Goal: Task Accomplishment & Management: Manage account settings

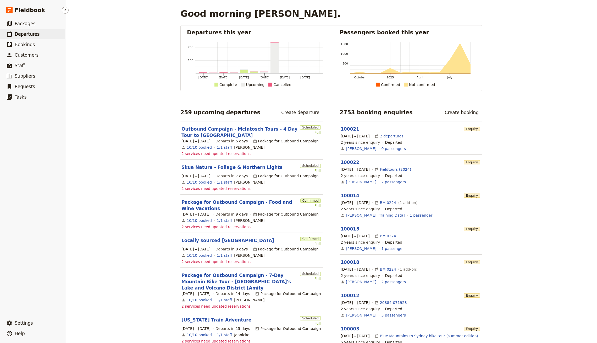
click at [41, 37] on link "​ Departures" at bounding box center [32, 34] width 65 height 10
select select "CREATED_AT"
click at [28, 31] on span "Departures" at bounding box center [27, 33] width 25 height 5
select select "CREATED_AT"
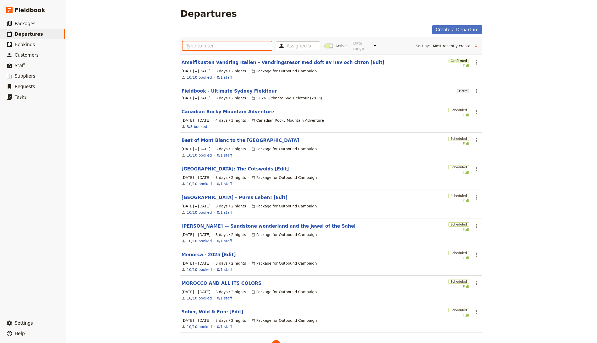
click at [234, 41] on input "text" at bounding box center [227, 45] width 89 height 9
click at [236, 88] on link "Fieldbook - Ultimate Sydney Fieldtour" at bounding box center [229, 91] width 95 height 6
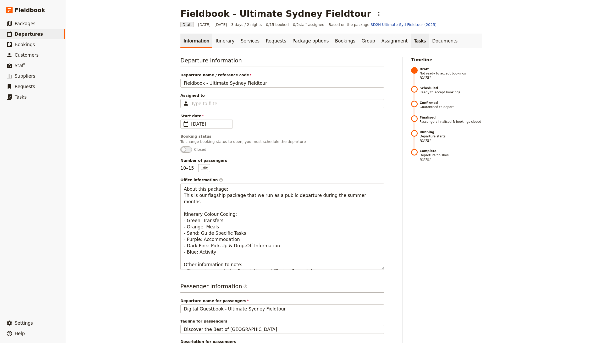
click at [411, 48] on link "Tasks" at bounding box center [420, 41] width 18 height 15
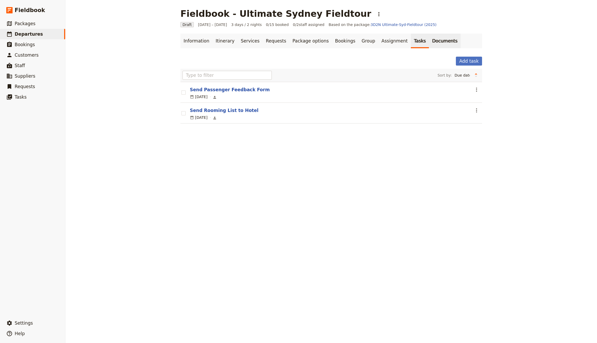
click at [429, 42] on link "Documents" at bounding box center [445, 41] width 32 height 15
click at [411, 41] on link "Tasks" at bounding box center [420, 41] width 18 height 15
click at [379, 41] on link "Assignment" at bounding box center [395, 41] width 32 height 15
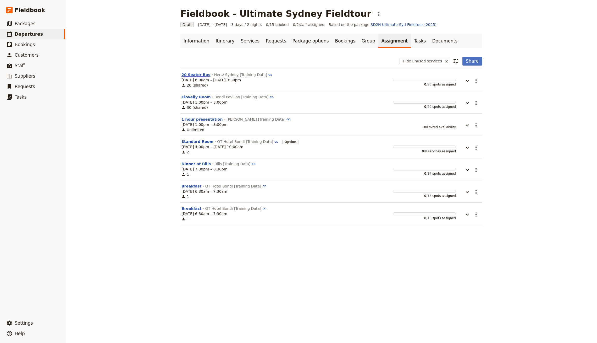
click at [192, 73] on button "20 Seater Bus" at bounding box center [196, 74] width 29 height 5
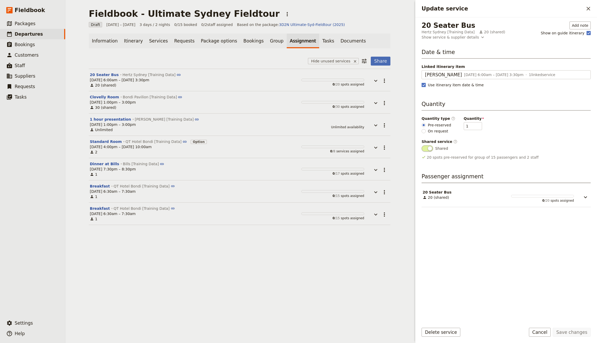
click at [577, 19] on div "20 Seater Bus Hertz [GEOGRAPHIC_DATA] [Training Data] 20 (shared) Add note Show…" at bounding box center [507, 168] width 182 height 302
click at [577, 21] on button "Add note" at bounding box center [580, 25] width 21 height 8
click at [288, 18] on div "Fieldbook - Ultimate Sydney Fieldtour ​" at bounding box center [240, 13] width 302 height 10
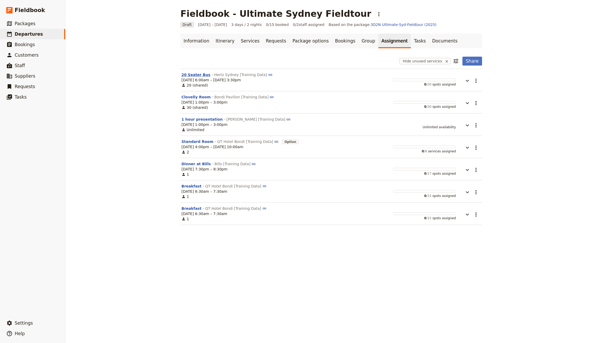
click at [186, 75] on button "20 Seater Bus" at bounding box center [196, 74] width 29 height 5
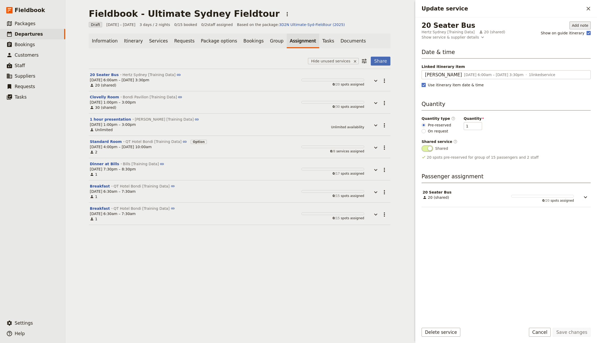
click at [573, 23] on button "Add note" at bounding box center [580, 25] width 21 height 8
click at [570, 50] on span "Supplier assignment note" at bounding box center [564, 50] width 47 height 5
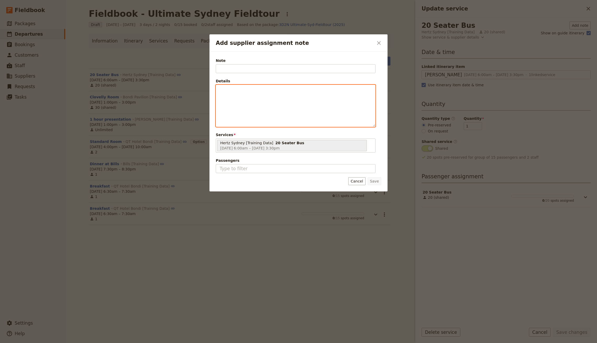
click at [301, 113] on div "Add supplier assignment note" at bounding box center [295, 106] width 159 height 42
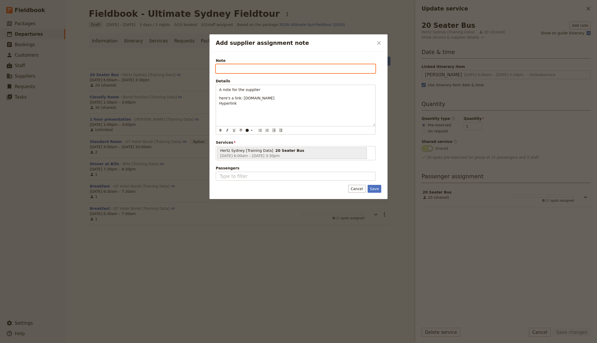
click at [238, 67] on input "Note" at bounding box center [296, 68] width 160 height 9
paste input "Assignment Note"
type input "Assignment Note"
click at [371, 185] on button "Save" at bounding box center [375, 189] width 14 height 8
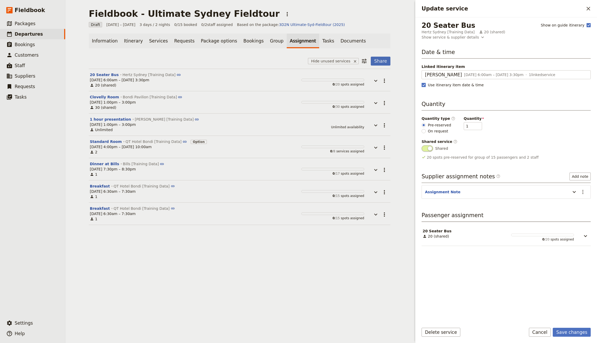
click at [573, 331] on button "Save changes" at bounding box center [572, 332] width 38 height 9
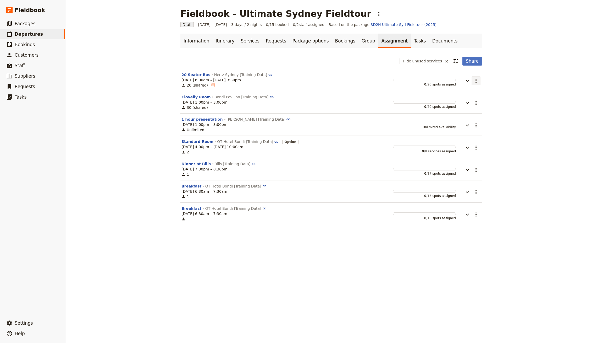
click at [472, 78] on button "​" at bounding box center [476, 80] width 9 height 9
click at [473, 91] on span "Share" at bounding box center [469, 91] width 10 height 5
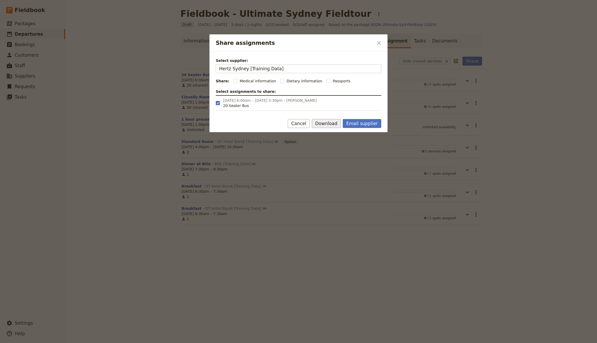
click at [329, 123] on button "Download" at bounding box center [326, 123] width 29 height 9
click at [344, 145] on ul "Download csv Download pdf" at bounding box center [333, 137] width 32 height 17
click at [342, 143] on span "Download pdf" at bounding box center [333, 141] width 25 height 5
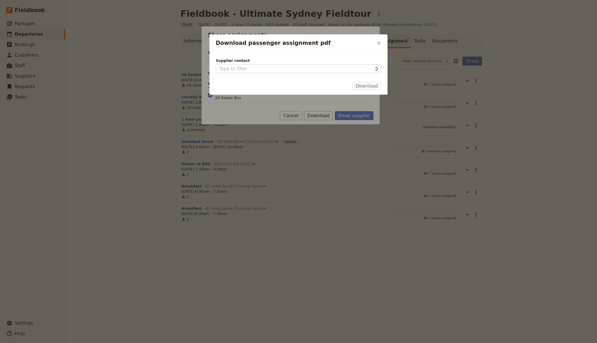
type input "Hertz Sydney [Training Data]"
click at [374, 88] on button "Download" at bounding box center [366, 85] width 29 height 9
click at [378, 43] on icon "Close dialog" at bounding box center [379, 43] width 4 height 4
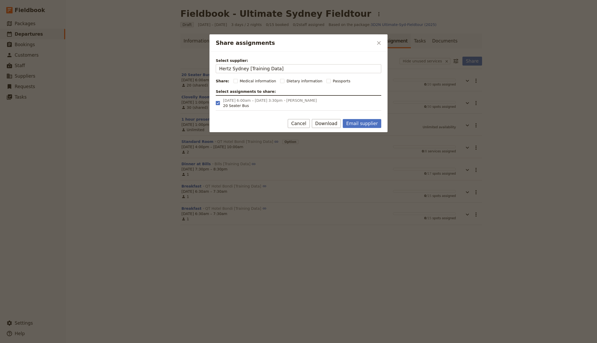
drag, startPoint x: 368, startPoint y: 41, endPoint x: 383, endPoint y: 40, distance: 15.7
click at [368, 41] on h2 "Share assignments" at bounding box center [295, 43] width 158 height 8
click at [383, 40] on button "​" at bounding box center [379, 43] width 9 height 9
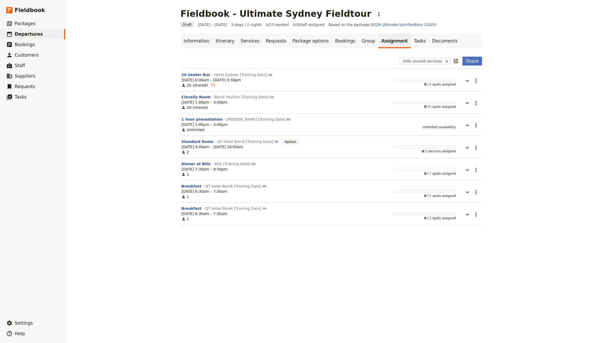
click at [332, 42] on link "Bookings" at bounding box center [345, 41] width 26 height 15
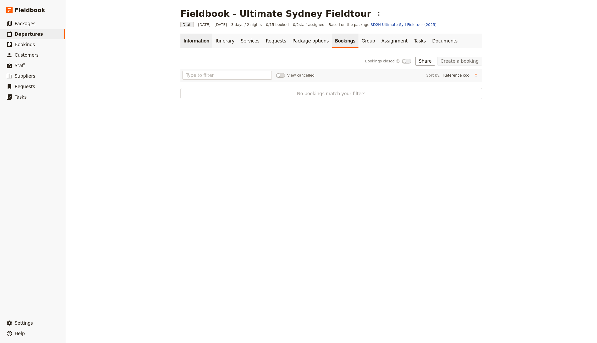
click at [202, 40] on link "Information" at bounding box center [197, 41] width 32 height 15
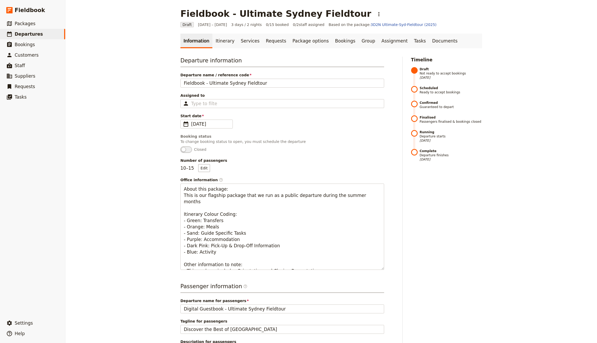
click at [346, 17] on div "Fieldbook - Ultimate Sydney Fieldtour ​" at bounding box center [332, 13] width 302 height 10
click at [375, 14] on button "​" at bounding box center [379, 14] width 9 height 9
click at [349, 41] on span "Schedule departure" at bounding box center [354, 41] width 36 height 5
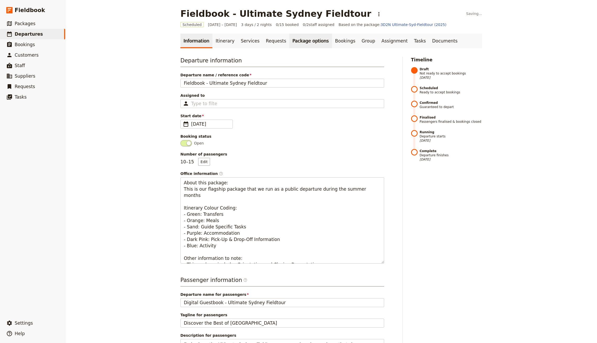
click at [315, 39] on link "Package options" at bounding box center [311, 41] width 42 height 15
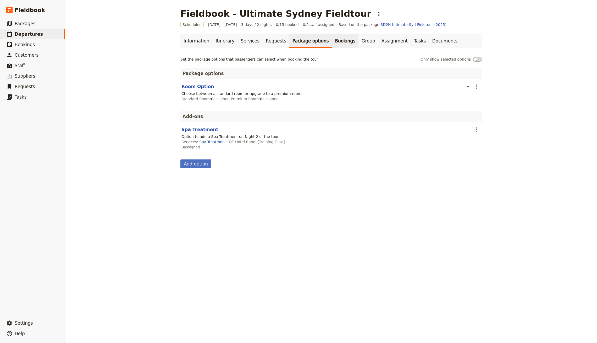
click at [332, 40] on link "Bookings" at bounding box center [345, 41] width 26 height 15
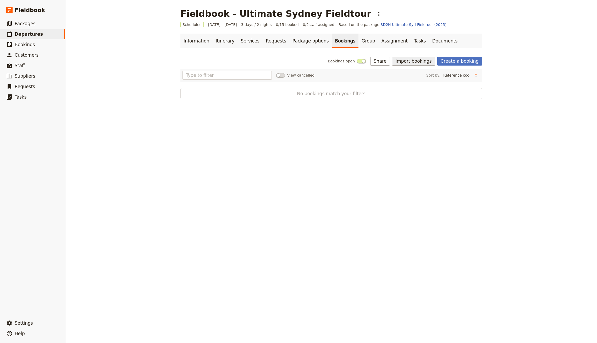
click at [432, 62] on button "Import bookings" at bounding box center [413, 61] width 43 height 9
click at [419, 74] on span "Import Bookings" at bounding box center [415, 72] width 30 height 5
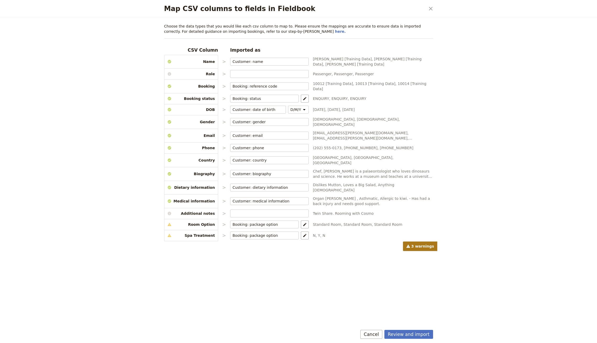
click at [422, 329] on div "Review and import Cancel" at bounding box center [299, 335] width 282 height 15
click at [420, 332] on button "Review and import" at bounding box center [409, 334] width 49 height 9
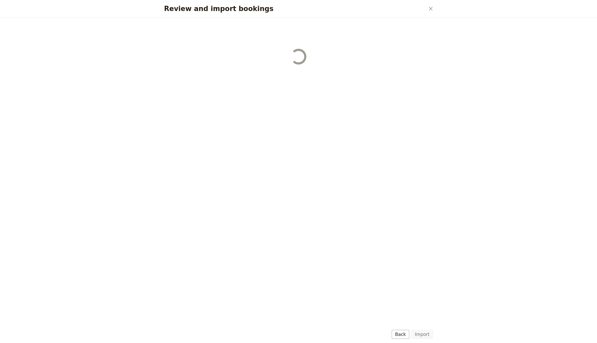
select select "655d56b39948720cb8e55355"
select select "655d57ca9948720cb8e553ec"
select select "655d57fa9948720cb8e553f3"
select select "655d58079948720cb8e553fa"
select select "655d584c9948720cb8e55401"
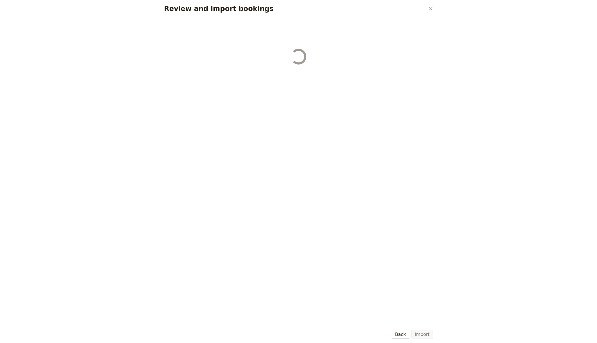
select select "655d58679948720cb8e5540d"
select select "650e6b6659641ed5ee156647"
select select "650e6b4b59641ed5ee156605"
select select "650e2104408bbede5b0c60fd"
select select "650e1d73408bbede5b0c60a6"
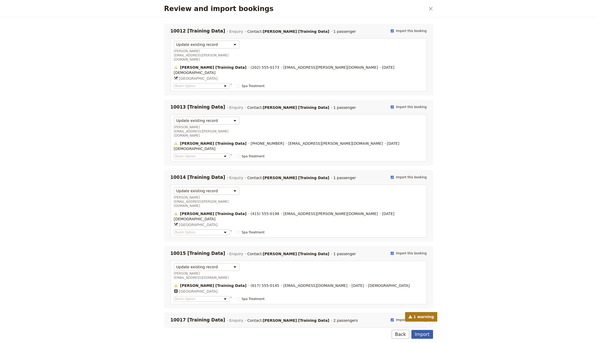
click at [429, 331] on button "Import" at bounding box center [422, 334] width 21 height 9
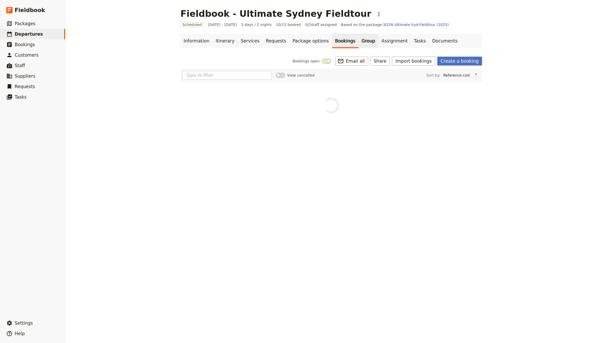
click at [359, 41] on link "Group" at bounding box center [369, 41] width 20 height 15
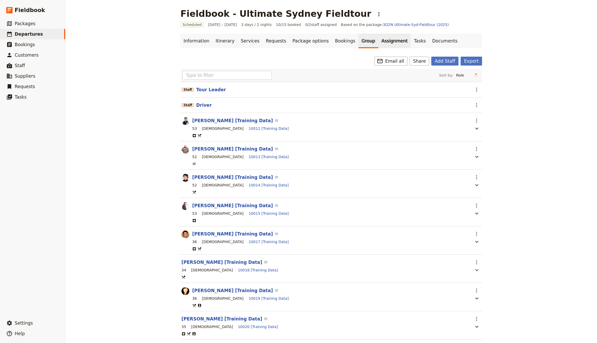
click at [389, 41] on link "Assignment" at bounding box center [395, 41] width 32 height 15
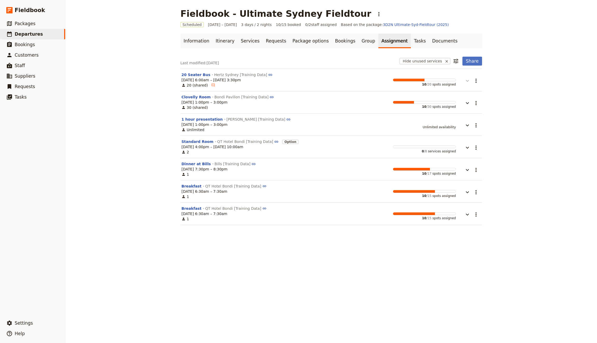
click at [466, 80] on icon "button" at bounding box center [468, 81] width 6 height 6
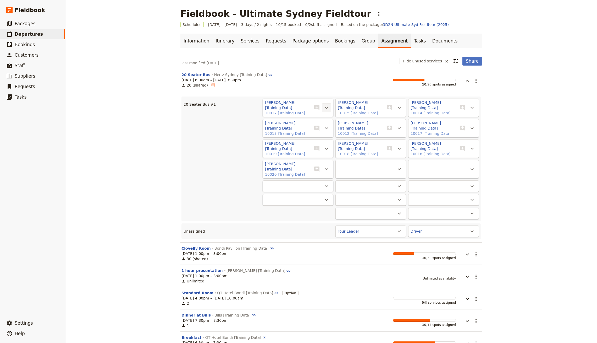
click at [324, 109] on icon "Actions" at bounding box center [327, 108] width 6 height 6
click at [318, 107] on button "​" at bounding box center [317, 107] width 10 height 10
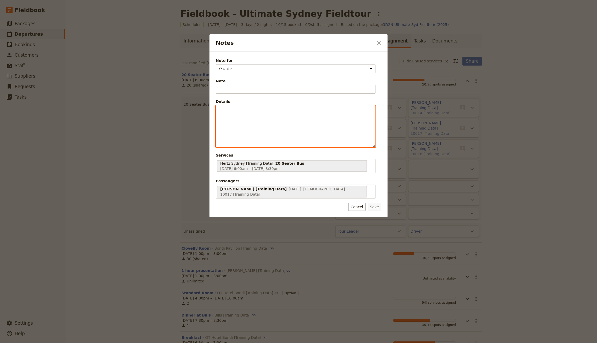
click at [280, 115] on div "Notes" at bounding box center [295, 126] width 159 height 42
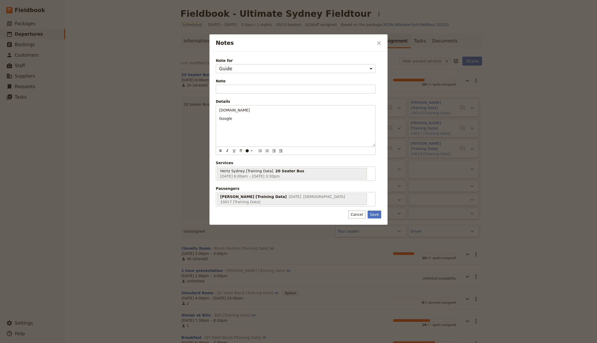
click at [244, 98] on div "Note for Guide Supplier assignment Note Please fill in this field. Details [DOM…" at bounding box center [296, 132] width 160 height 148
click at [246, 94] on div "Note for Guide Supplier assignment Note Please fill in this field. Details [DOM…" at bounding box center [296, 132] width 160 height 148
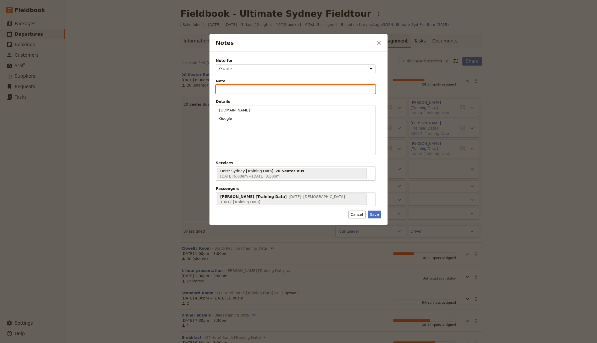
click at [241, 88] on input "Note" at bounding box center [296, 89] width 160 height 9
paste input "[PERSON_NAME] Assignment Note"
type input "[PERSON_NAME] Assignment Note"
click at [377, 210] on button "Save" at bounding box center [375, 214] width 14 height 8
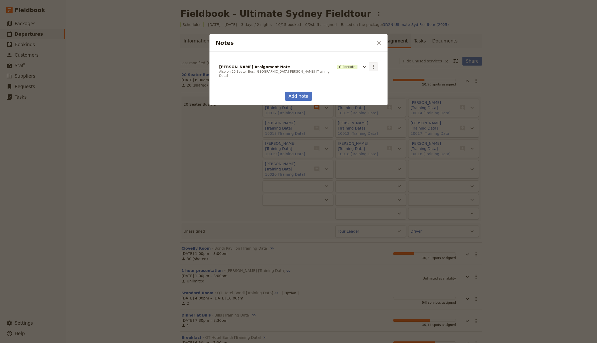
click at [372, 65] on icon "Actions" at bounding box center [374, 67] width 6 height 6
click at [374, 79] on span "Edit note" at bounding box center [381, 77] width 17 height 5
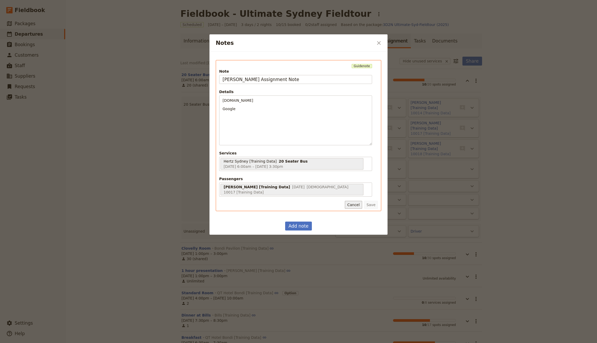
click at [355, 201] on button "Cancel" at bounding box center [353, 205] width 17 height 8
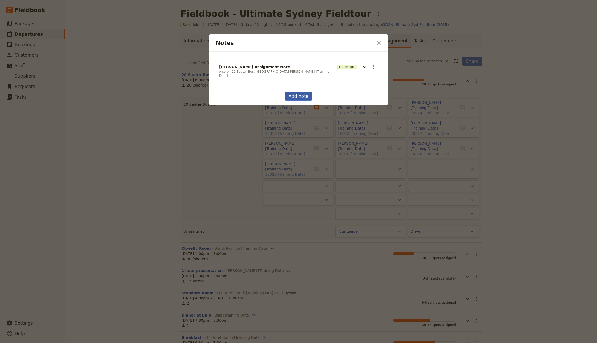
click at [301, 92] on button "Add note" at bounding box center [298, 96] width 27 height 9
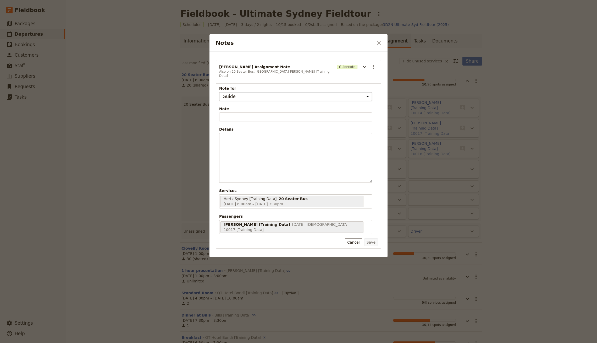
click at [236, 93] on select "Guide Supplier assignment" at bounding box center [295, 96] width 153 height 9
select select "SUPPLIER_ASSIGNMENT"
click at [219, 92] on select "Guide Supplier assignment" at bounding box center [295, 96] width 153 height 9
click at [367, 66] on icon "Notes" at bounding box center [365, 67] width 6 height 6
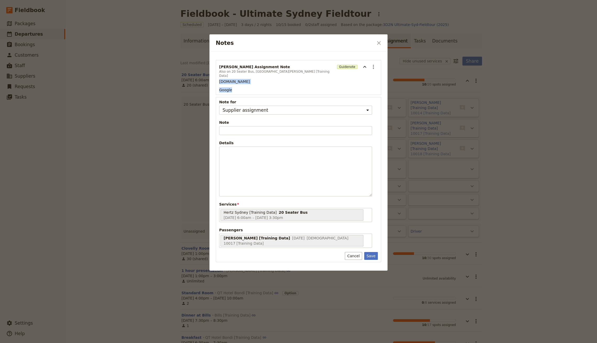
drag, startPoint x: 234, startPoint y: 83, endPoint x: 219, endPoint y: 77, distance: 15.6
click at [219, 79] on div "[DOMAIN_NAME] Google" at bounding box center [298, 86] width 159 height 14
copy div "[DOMAIN_NAME] Google"
click at [236, 154] on div "Notes" at bounding box center [296, 171] width 152 height 49
click at [260, 63] on section "[PERSON_NAME] Assignment Note Also on 20 Seater Bus, [GEOGRAPHIC_DATA][PERSON_N…" at bounding box center [299, 77] width 166 height 35
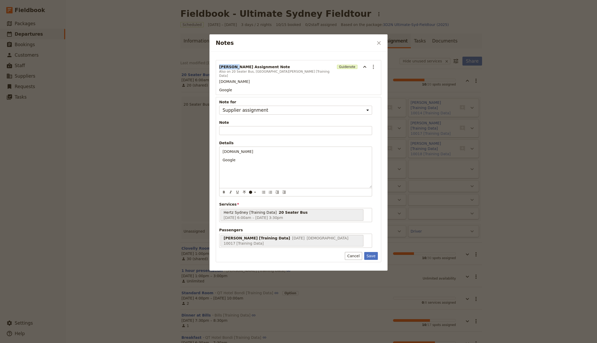
click at [260, 63] on section "[PERSON_NAME] Assignment Note Also on 20 Seater Bus, [GEOGRAPHIC_DATA][PERSON_N…" at bounding box center [299, 77] width 166 height 35
copy header "[PERSON_NAME] Assignment Note"
click at [233, 120] on span "Note" at bounding box center [295, 122] width 153 height 5
click at [233, 126] on input "Note" at bounding box center [295, 130] width 153 height 9
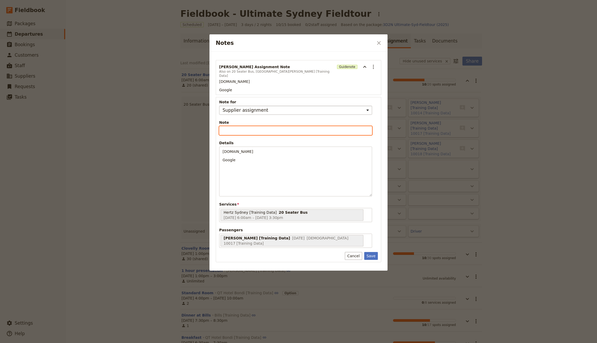
click at [233, 126] on input "Note" at bounding box center [295, 130] width 153 height 9
paste input "[PERSON_NAME] Assignment Note"
type input "[PERSON_NAME] Assignment Note"
click at [378, 67] on section "[PERSON_NAME] Assignment Note Also on 20 Seater Bus, [GEOGRAPHIC_DATA][PERSON_N…" at bounding box center [299, 77] width 166 height 35
click at [376, 67] on icon "Actions" at bounding box center [374, 67] width 6 height 6
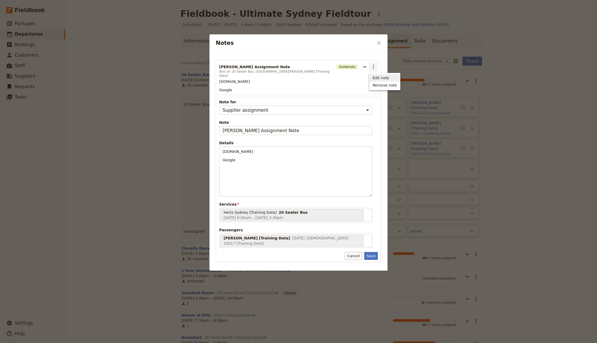
click at [379, 84] on span "Remove note" at bounding box center [385, 85] width 24 height 5
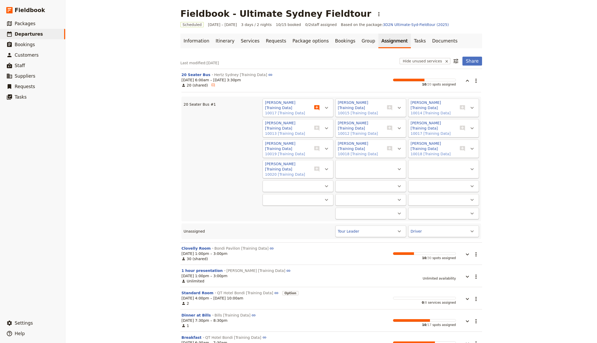
click at [315, 107] on icon "Add note" at bounding box center [317, 108] width 6 height 6
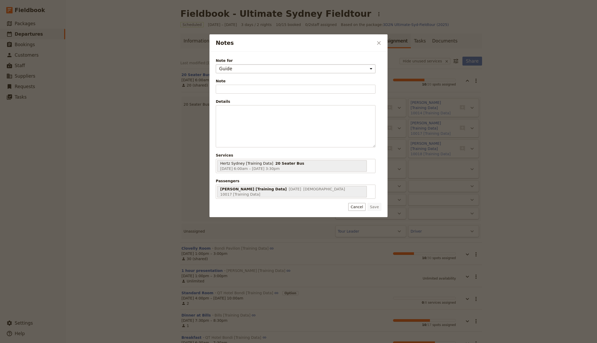
click at [253, 71] on select "Guide Supplier assignment" at bounding box center [296, 68] width 160 height 9
select select "SUPPLIER_ASSIGNMENT"
click at [216, 64] on select "Guide Supplier assignment" at bounding box center [296, 68] width 160 height 9
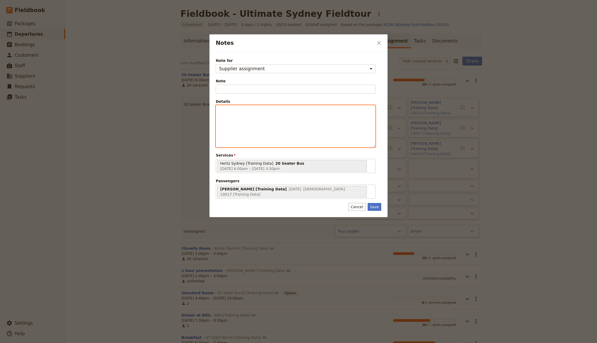
click at [241, 111] on p "Notes" at bounding box center [295, 109] width 153 height 5
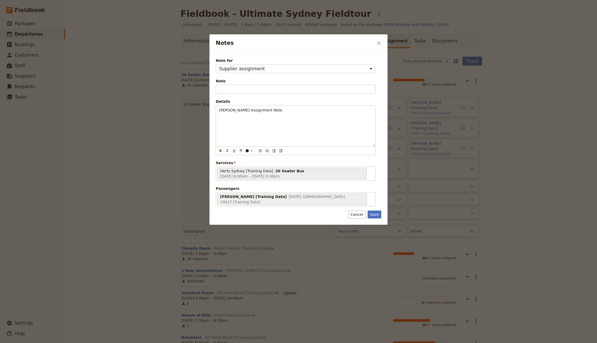
click at [256, 83] on div "Note Please fill in this field." at bounding box center [296, 85] width 160 height 15
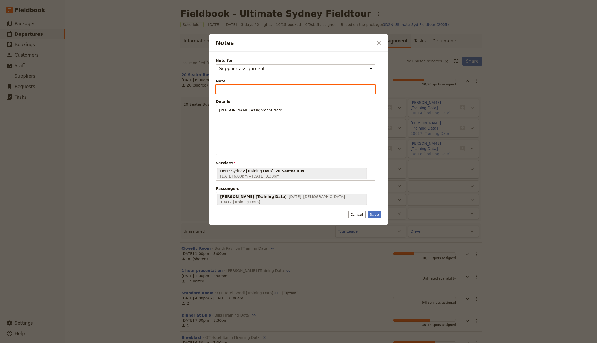
click at [254, 87] on input "Note" at bounding box center [296, 89] width 160 height 9
paste input "[PERSON_NAME] Assignment Note"
type input "[PERSON_NAME] Assignment Note"
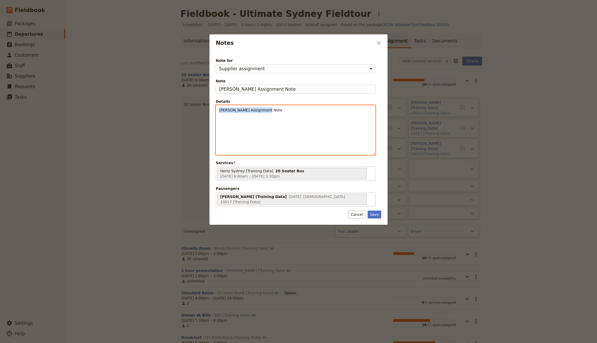
drag, startPoint x: 204, startPoint y: 105, endPoint x: 186, endPoint y: 105, distance: 17.3
click at [186, 342] on div "Notes ​ Note for Guide Supplier assignment Note [PERSON_NAME] Assignment Note D…" at bounding box center [298, 343] width 597 height 0
click at [246, 117] on div "Notes" at bounding box center [295, 125] width 159 height 41
click at [233, 108] on p "[DOMAIN_NAME]" at bounding box center [295, 112] width 153 height 10
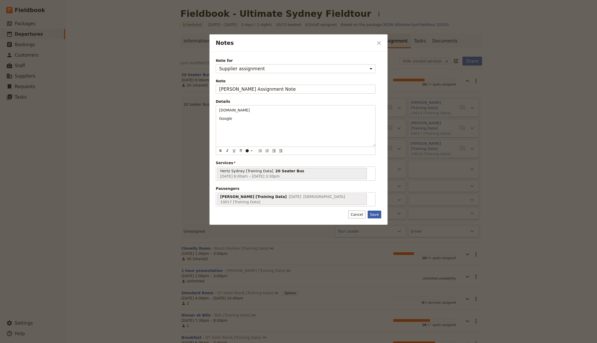
click at [372, 210] on button "Save" at bounding box center [375, 214] width 14 height 8
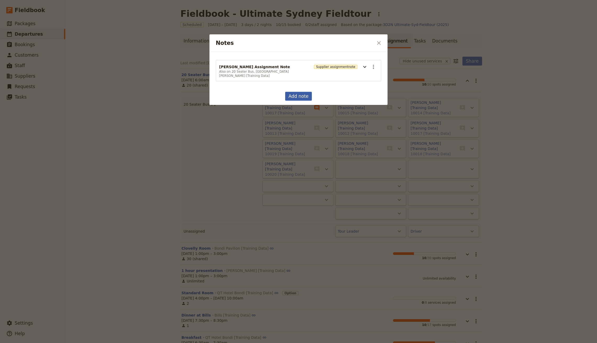
click at [302, 92] on button "Add note" at bounding box center [298, 96] width 27 height 9
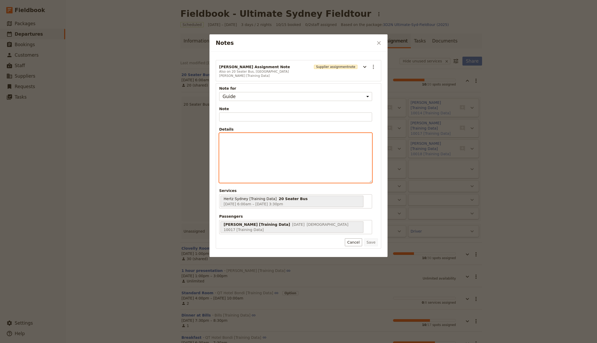
click at [344, 156] on div "Notes" at bounding box center [296, 157] width 152 height 49
click at [371, 127] on div "Details" at bounding box center [295, 129] width 153 height 5
click at [382, 116] on div "[PERSON_NAME] Assignment Note Also on 20 Seater Bus, [PERSON_NAME] [Training Da…" at bounding box center [299, 154] width 178 height 205
click at [354, 238] on button "Cancel" at bounding box center [353, 242] width 17 height 8
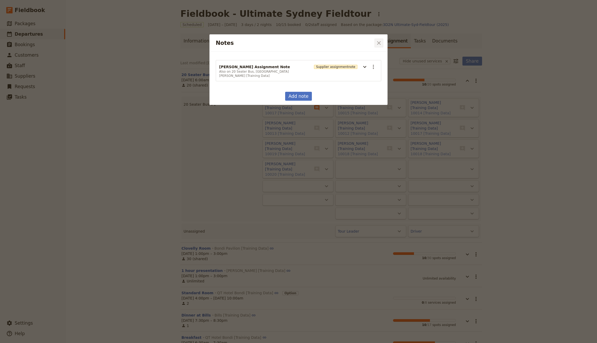
click at [379, 40] on icon "Close dialog" at bounding box center [379, 43] width 6 height 6
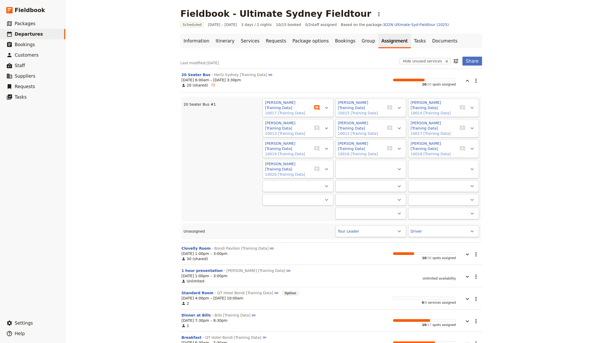
drag, startPoint x: 470, startPoint y: 80, endPoint x: 479, endPoint y: 88, distance: 11.7
click at [472, 80] on button "​" at bounding box center [476, 80] width 9 height 9
click at [473, 93] on span "Share" at bounding box center [469, 91] width 10 height 5
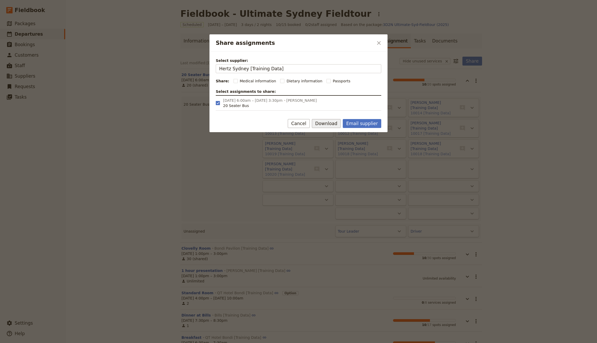
click at [334, 119] on button "Download" at bounding box center [326, 123] width 29 height 9
click at [338, 142] on span "Download pdf" at bounding box center [333, 141] width 25 height 5
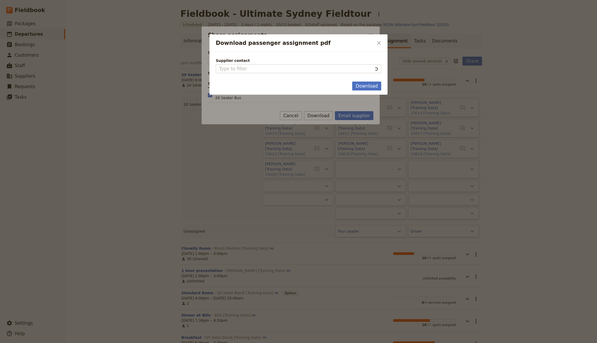
type input "Hertz Sydney [Training Data]"
click at [362, 82] on button "Download" at bounding box center [366, 85] width 29 height 9
click at [369, 42] on h2 "Download passenger assignment pdf" at bounding box center [295, 43] width 158 height 8
click at [376, 43] on button "​" at bounding box center [379, 43] width 9 height 9
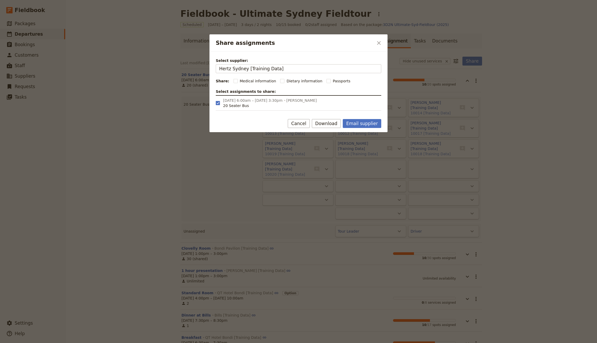
click at [374, 39] on div "Share assignments ​" at bounding box center [299, 42] width 178 height 17
click at [374, 44] on div "Share assignments ​" at bounding box center [299, 42] width 178 height 17
click at [379, 43] on icon "Close dialog" at bounding box center [379, 43] width 6 height 6
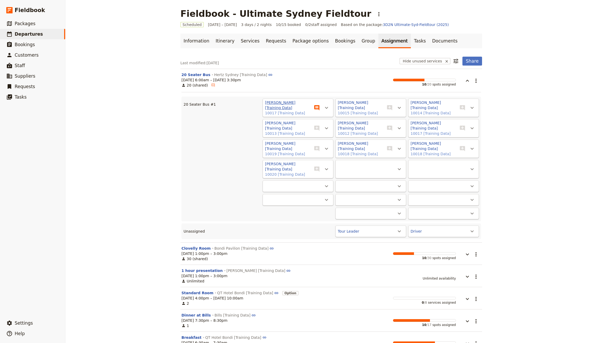
click at [278, 103] on button "[PERSON_NAME] [Training Data]" at bounding box center [288, 105] width 46 height 10
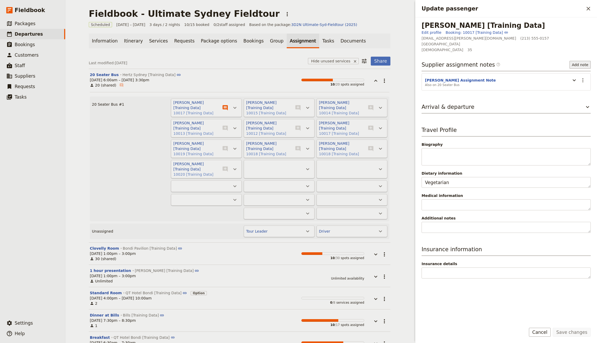
click at [584, 63] on button "Add note" at bounding box center [580, 65] width 21 height 8
click at [576, 45] on div "[GEOGRAPHIC_DATA]" at bounding box center [506, 43] width 169 height 5
click at [581, 64] on button "Add note" at bounding box center [580, 65] width 21 height 8
click at [320, 27] on span "Based on the package: 3D2N Ultimate-Syd-Fieldtour (2025)" at bounding box center [303, 24] width 108 height 5
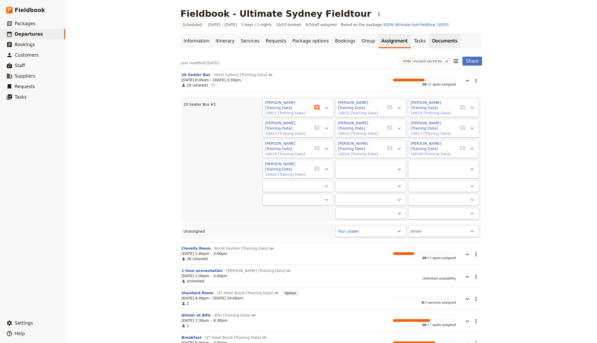
click at [429, 43] on link "Documents" at bounding box center [445, 41] width 32 height 15
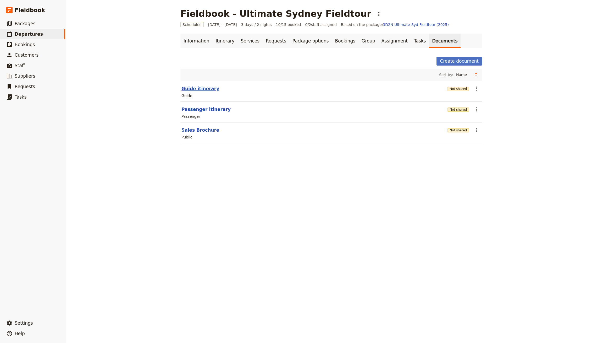
click at [200, 90] on button "Guide itinerary" at bounding box center [201, 88] width 38 height 6
select select "STAFF"
select select "RUN_SHEET"
select select "DEFAULT"
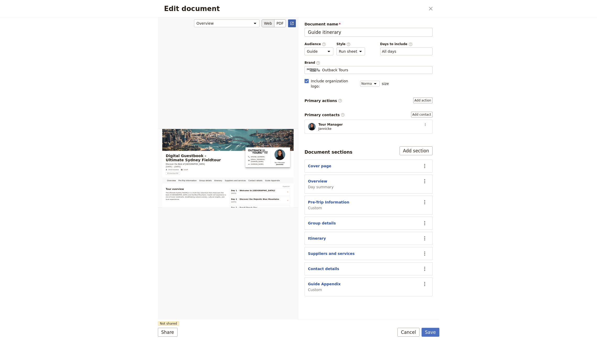
click at [294, 24] on icon "Open full preview" at bounding box center [292, 23] width 4 height 4
click at [431, 9] on icon "Close dialog" at bounding box center [431, 9] width 6 height 6
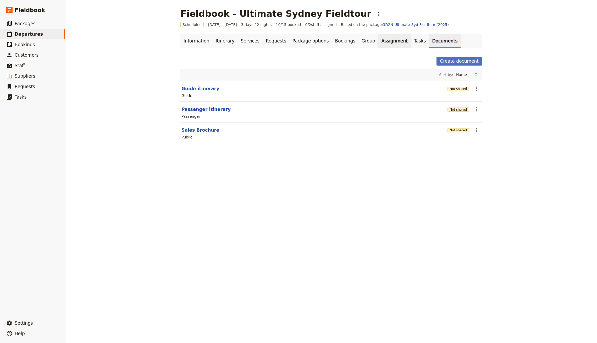
click at [382, 39] on link "Assignment" at bounding box center [395, 41] width 32 height 15
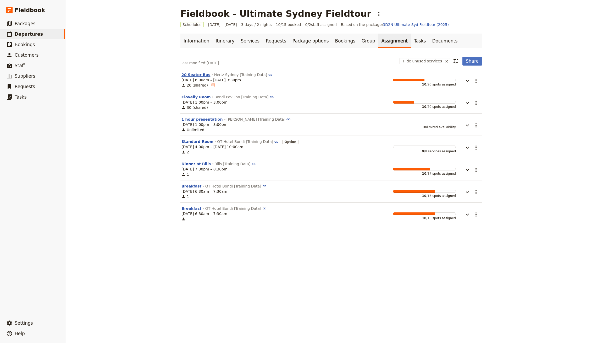
click at [199, 75] on button "20 Seater Bus" at bounding box center [196, 74] width 29 height 5
click at [359, 45] on link "Group" at bounding box center [369, 41] width 20 height 15
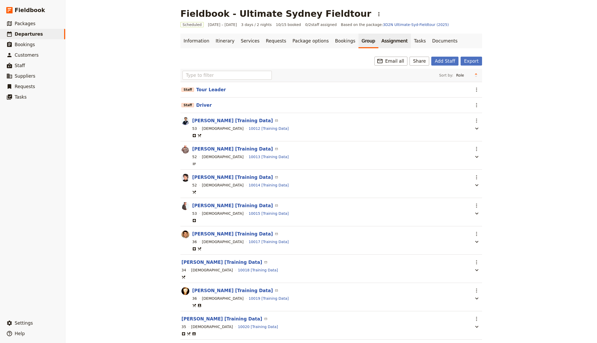
click at [379, 46] on link "Assignment" at bounding box center [395, 41] width 32 height 15
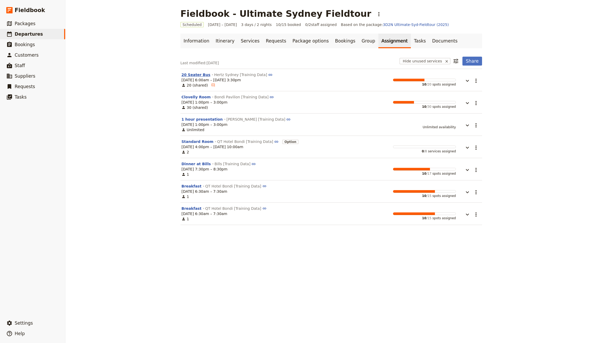
click at [191, 73] on button "20 Seater Bus" at bounding box center [196, 74] width 29 height 5
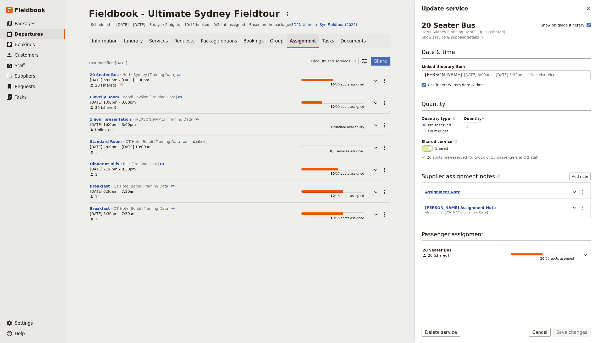
click at [450, 194] on header "Assignment Note" at bounding box center [496, 192] width 143 height 6
click at [449, 191] on button "Assignment Note" at bounding box center [442, 191] width 35 height 5
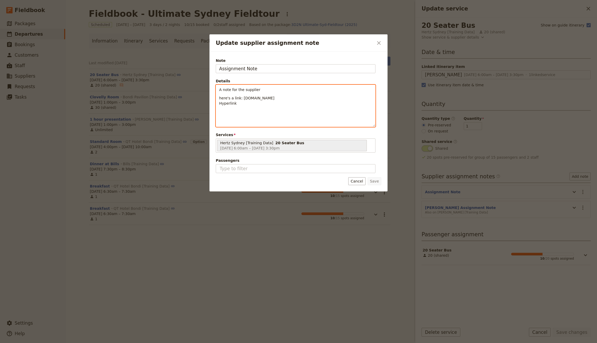
click at [309, 100] on p "here's a link: [DOMAIN_NAME] Hyperlink" at bounding box center [295, 100] width 153 height 10
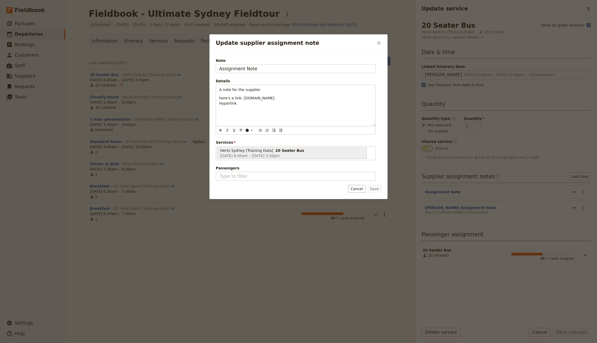
click at [540, 174] on div at bounding box center [298, 171] width 597 height 343
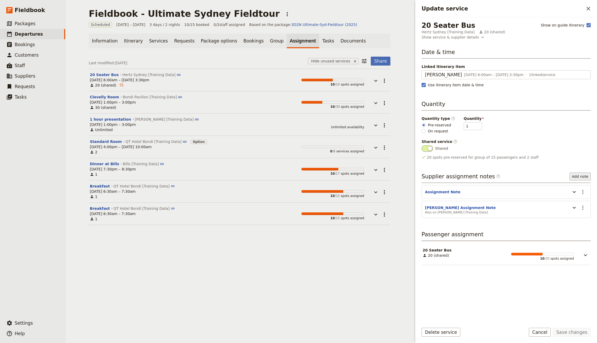
click at [587, 176] on button "Add note" at bounding box center [580, 176] width 21 height 8
click at [569, 185] on span "Guide note" at bounding box center [564, 186] width 47 height 5
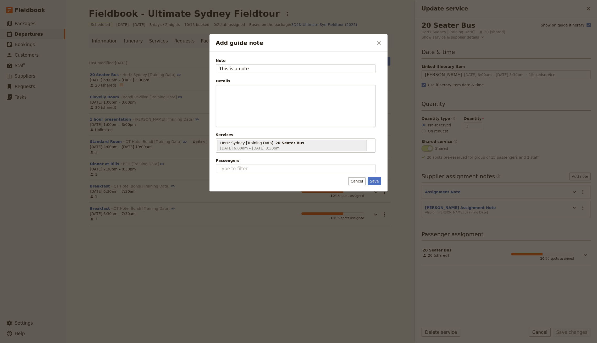
type input "This is a note"
click at [306, 98] on div "Add guide note" at bounding box center [295, 106] width 159 height 42
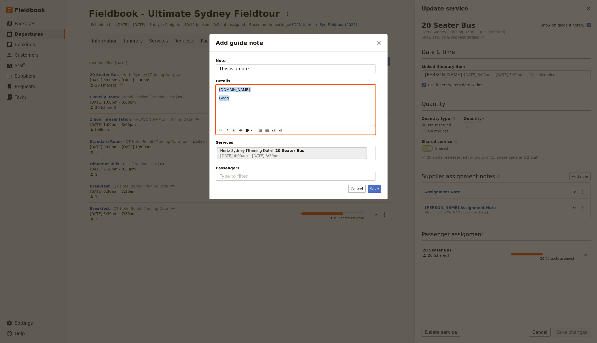
copy div "[DOMAIN_NAME] Goog"
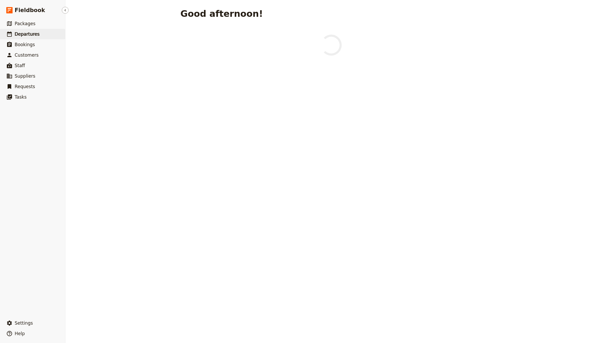
click at [28, 35] on span "Departures" at bounding box center [27, 33] width 25 height 5
select select "CREATED_AT"
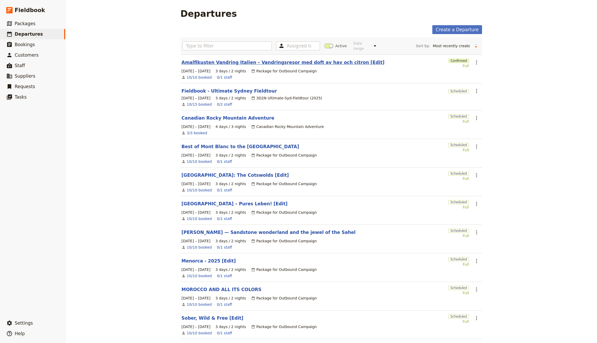
click at [225, 59] on link "Amalfikusten Vandring Italien – Vandringsresor med doft av hav och citron [Edit]" at bounding box center [283, 62] width 203 height 6
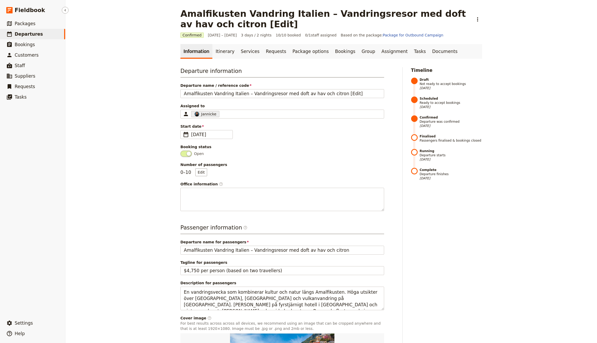
click at [37, 33] on span "Departures" at bounding box center [29, 33] width 28 height 5
select select "CREATED_AT"
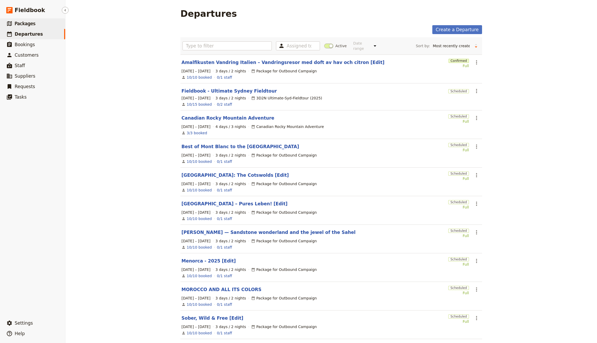
click at [29, 24] on span "Packages" at bounding box center [25, 23] width 21 height 5
select select "UPDATED_AT"
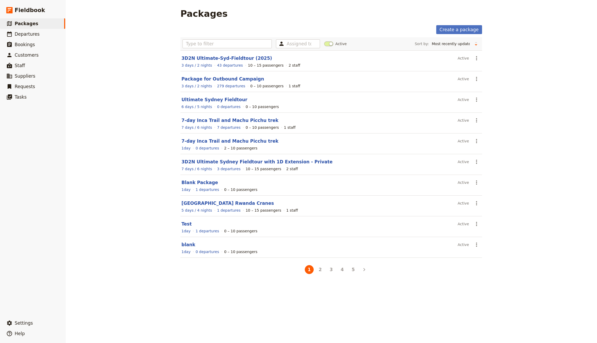
drag, startPoint x: 29, startPoint y: 21, endPoint x: 108, endPoint y: 37, distance: 80.1
click at [29, 21] on span "Packages" at bounding box center [27, 23] width 24 height 5
click at [41, 34] on link "​ Departures" at bounding box center [32, 34] width 65 height 10
select select "CREATED_AT"
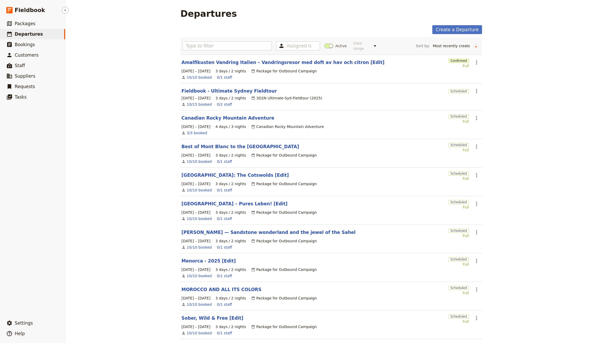
click at [35, 35] on span "Departures" at bounding box center [29, 33] width 28 height 5
